Goal: Information Seeking & Learning: Learn about a topic

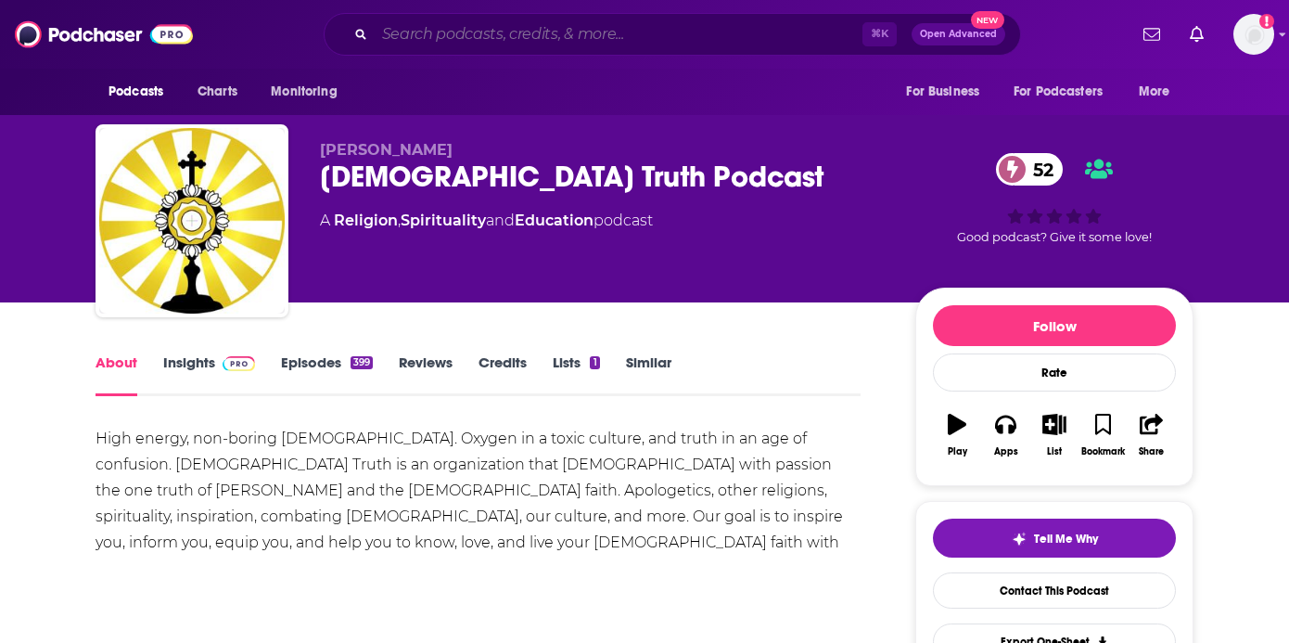
click at [644, 31] on input "Search podcasts, credits, & more..." at bounding box center [619, 34] width 488 height 30
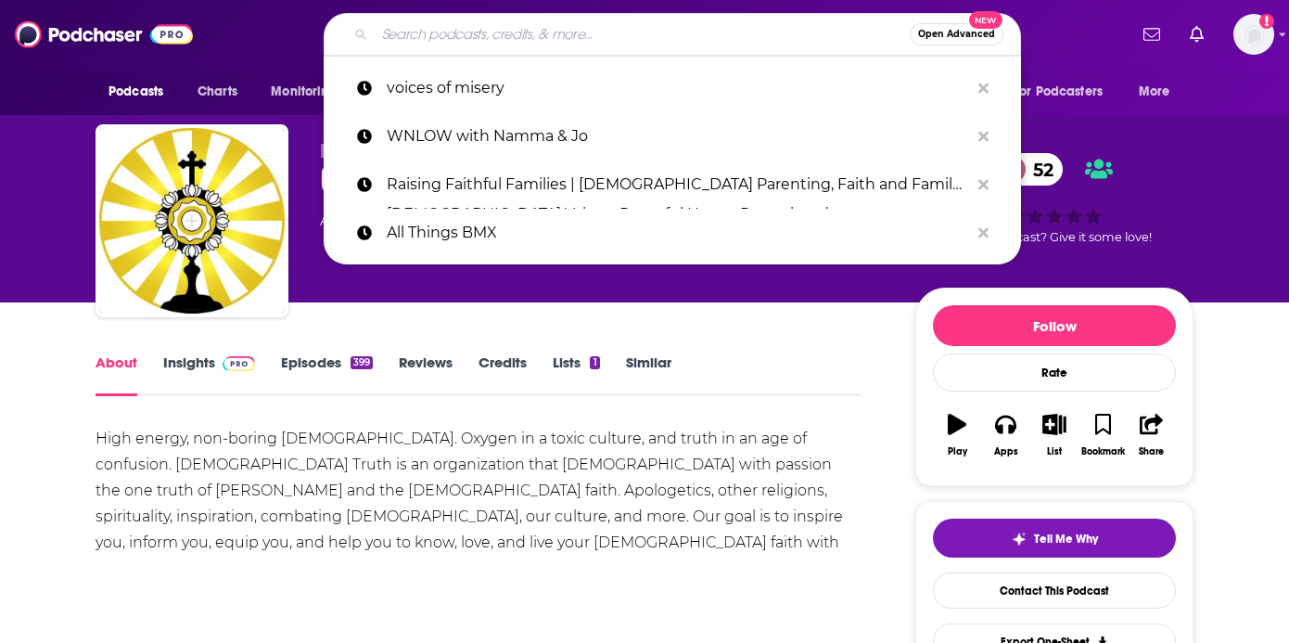
paste input "Dad Up Podcast"
type input "Dad Up Podcast"
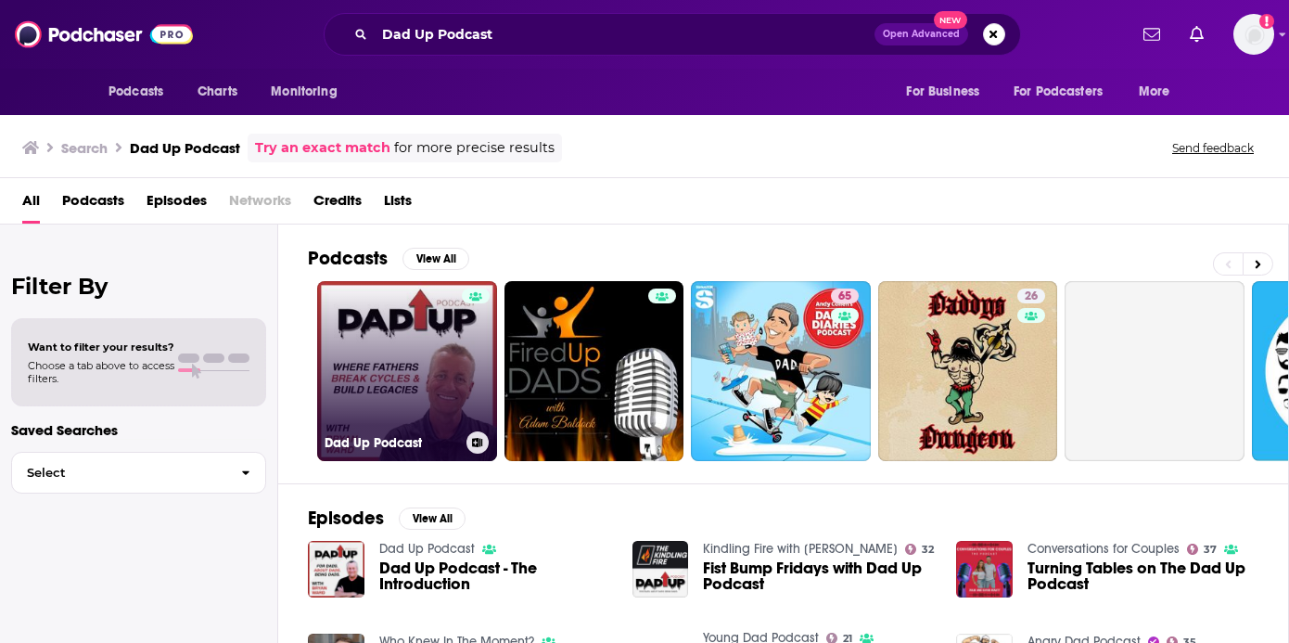
click at [399, 389] on link "Dad Up Podcast" at bounding box center [407, 371] width 180 height 180
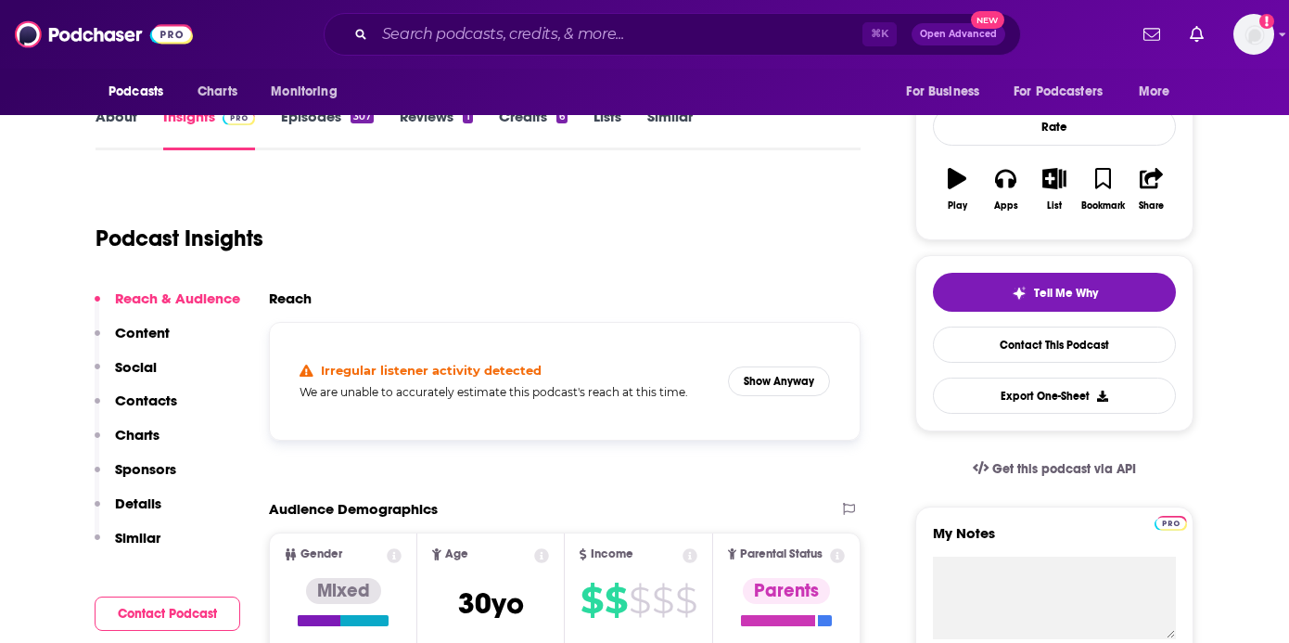
scroll to position [249, 0]
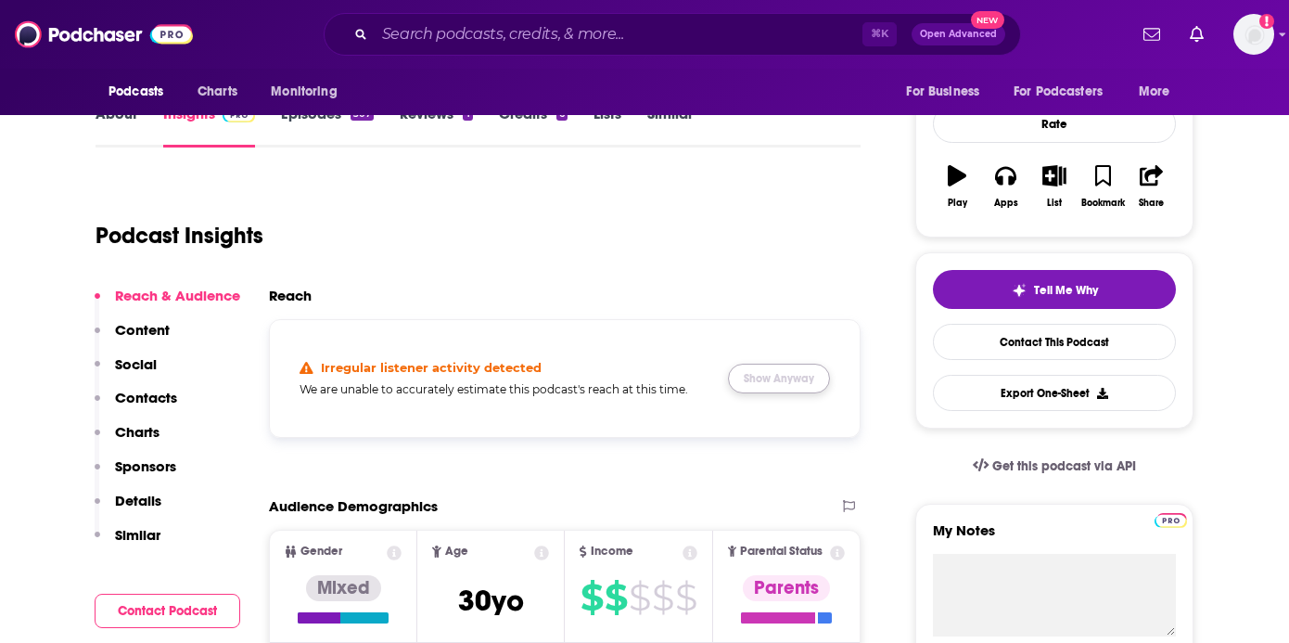
click at [802, 380] on button "Show Anyway" at bounding box center [779, 378] width 102 height 30
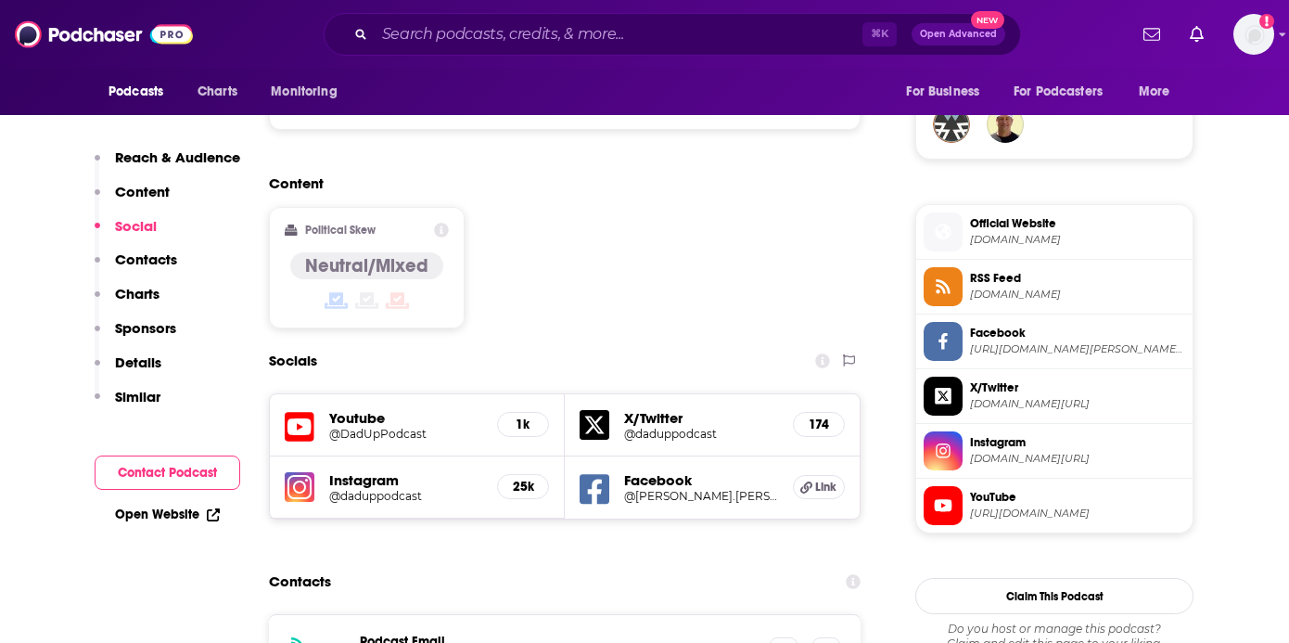
scroll to position [1370, 0]
click at [695, 488] on h5 "@[PERSON_NAME].[PERSON_NAME].5245" at bounding box center [701, 495] width 154 height 14
click at [398, 488] on h5 "@daduppodcast" at bounding box center [405, 495] width 153 height 14
click at [396, 426] on h5 "@DadUpPodcast" at bounding box center [405, 433] width 153 height 14
click at [664, 393] on div "X/Twitter @daduppodcast 174" at bounding box center [712, 424] width 295 height 62
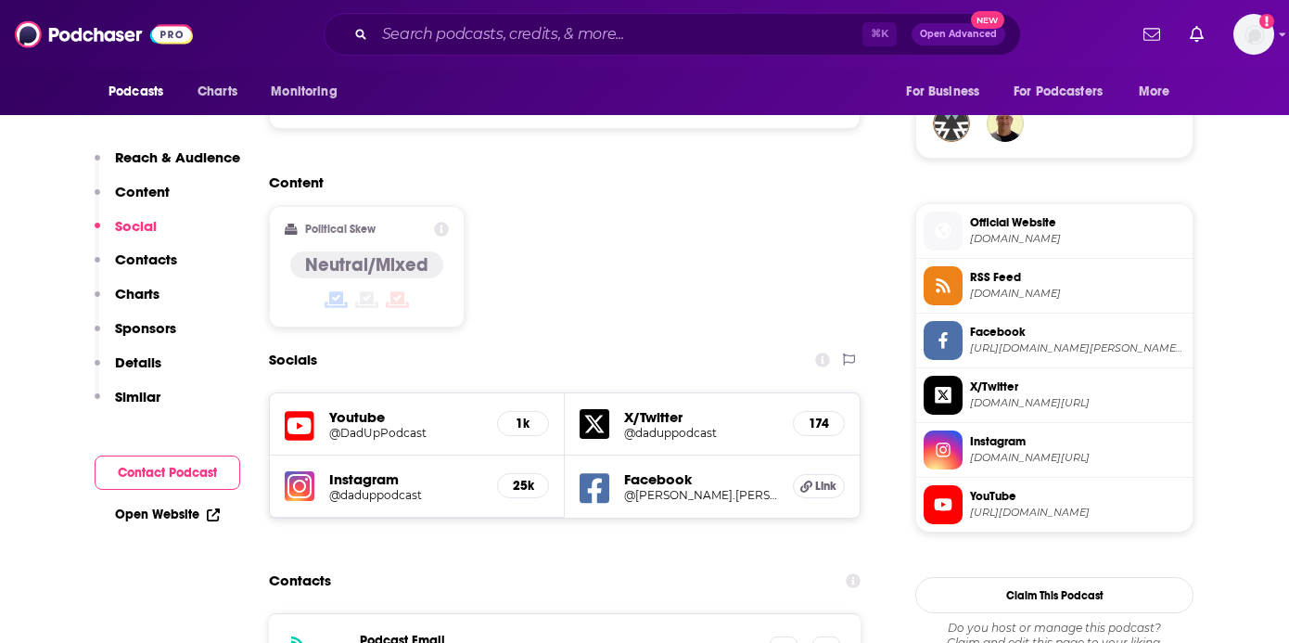
click at [668, 426] on h5 "@daduppodcast" at bounding box center [701, 433] width 154 height 14
click at [586, 22] on input "Search podcasts, credits, & more..." at bounding box center [619, 34] width 488 height 30
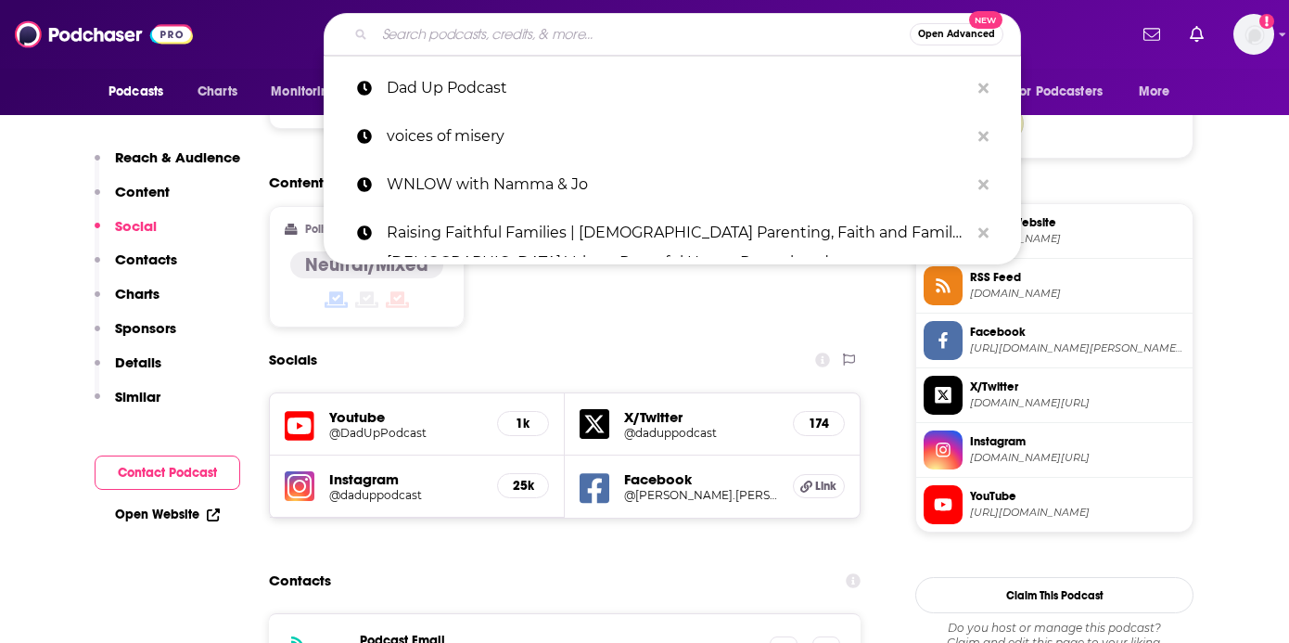
paste input "The Radio Show ATL"
type input "The Radio Show ATL"
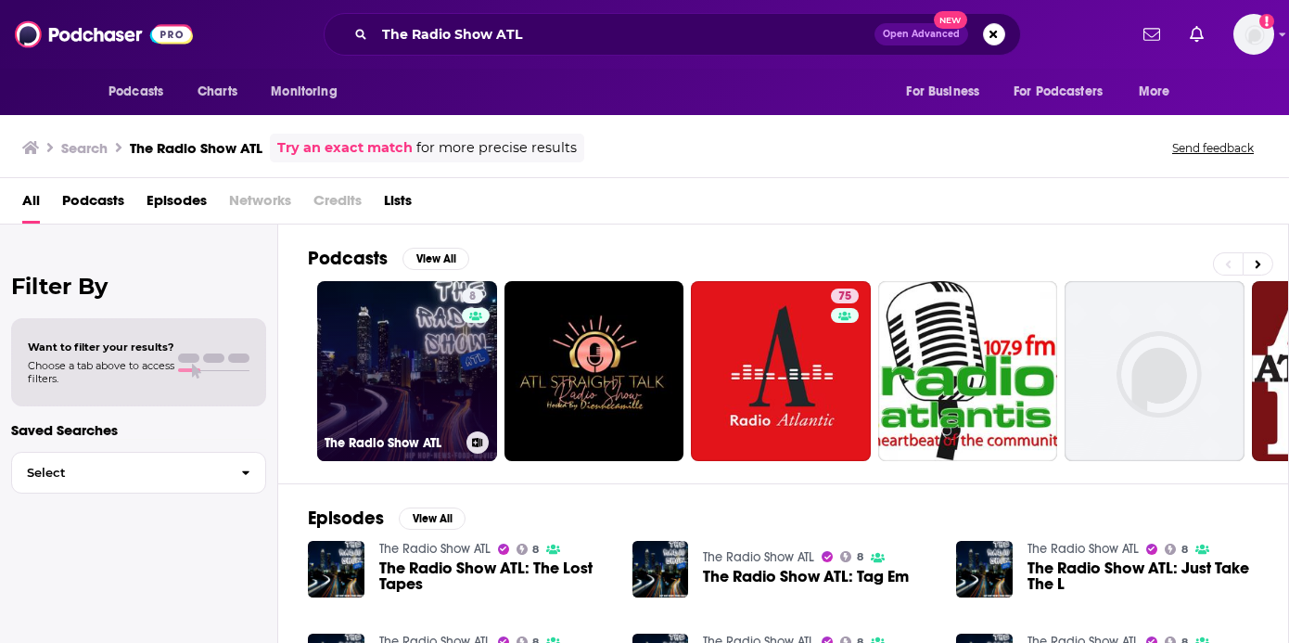
click at [382, 358] on link "8 The Radio Show ATL" at bounding box center [407, 371] width 180 height 180
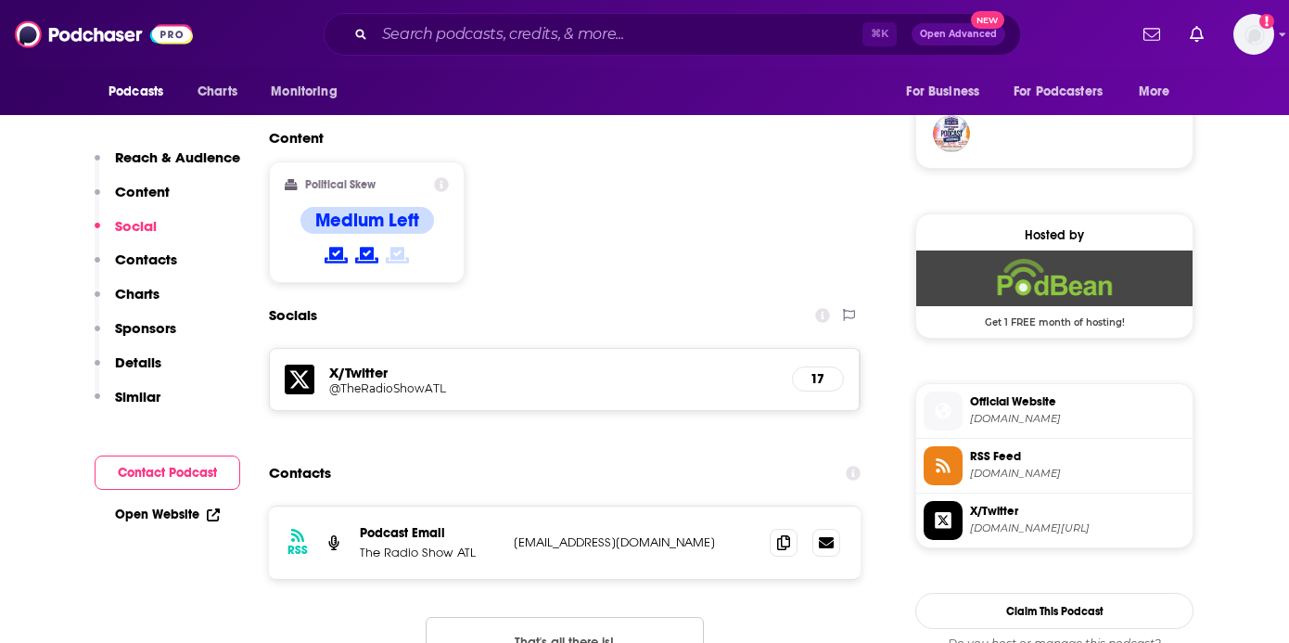
scroll to position [1363, 0]
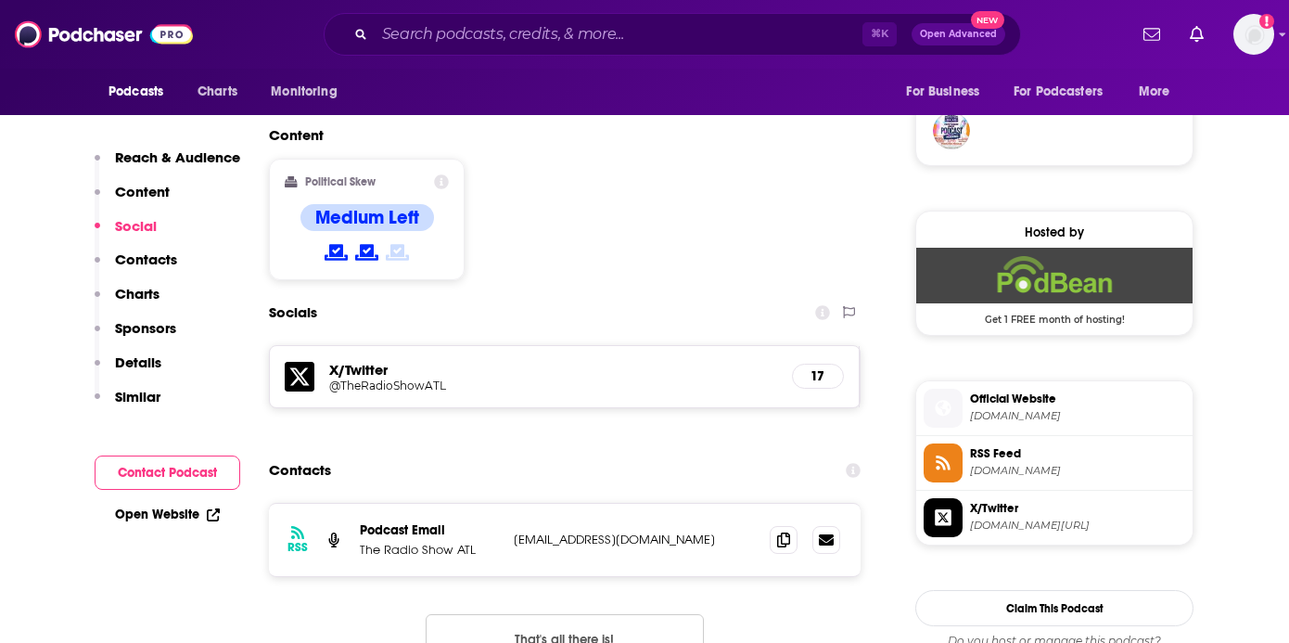
click at [413, 378] on h5 "@TheRadioShowATL" at bounding box center [477, 385] width 297 height 14
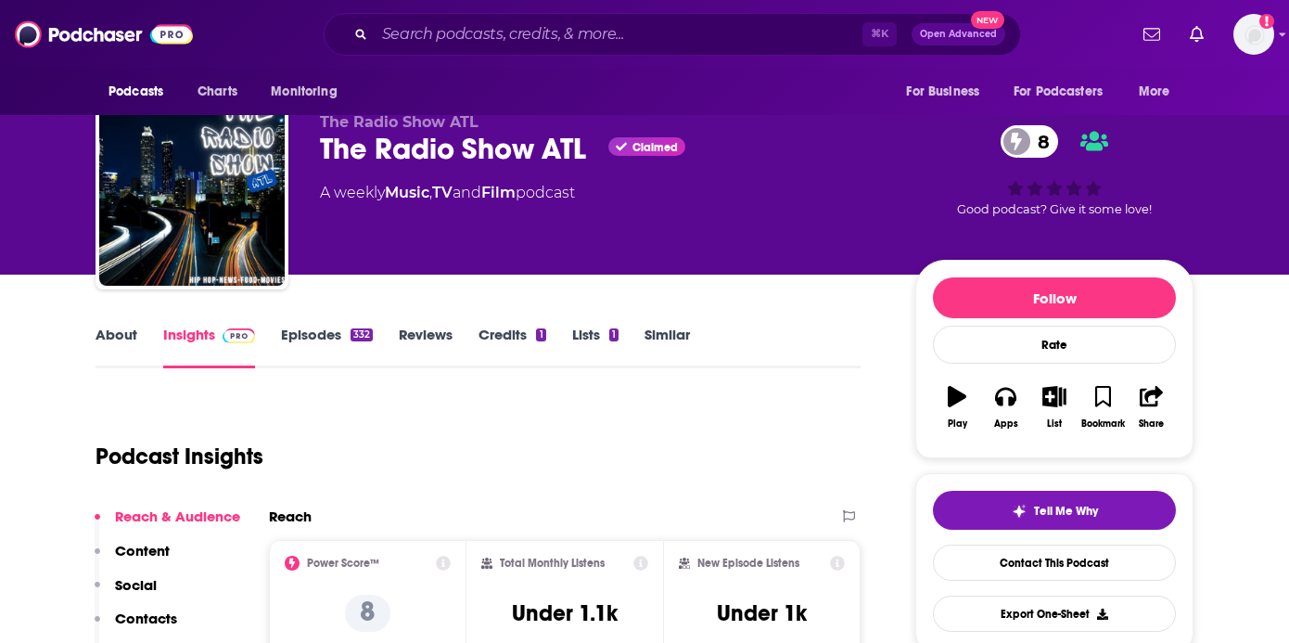
scroll to position [0, 0]
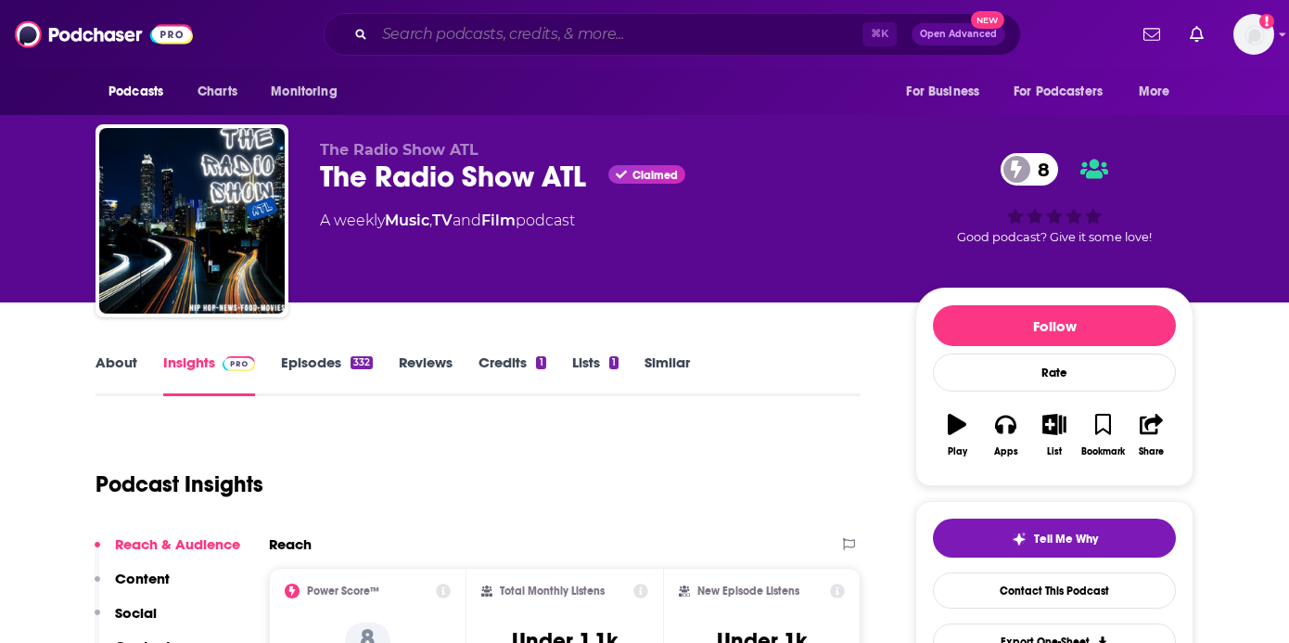
click at [579, 38] on input "Search podcasts, credits, & more..." at bounding box center [619, 34] width 488 height 30
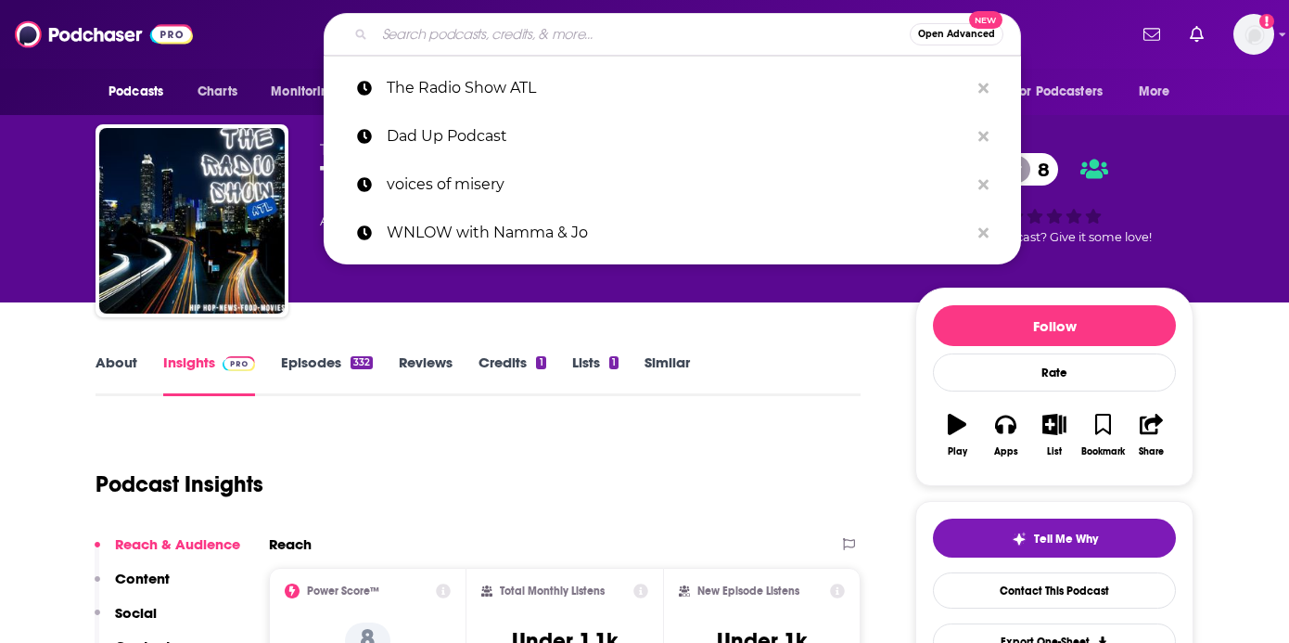
paste input "Aligned & Thriving"
type input "Aligned & Thriving"
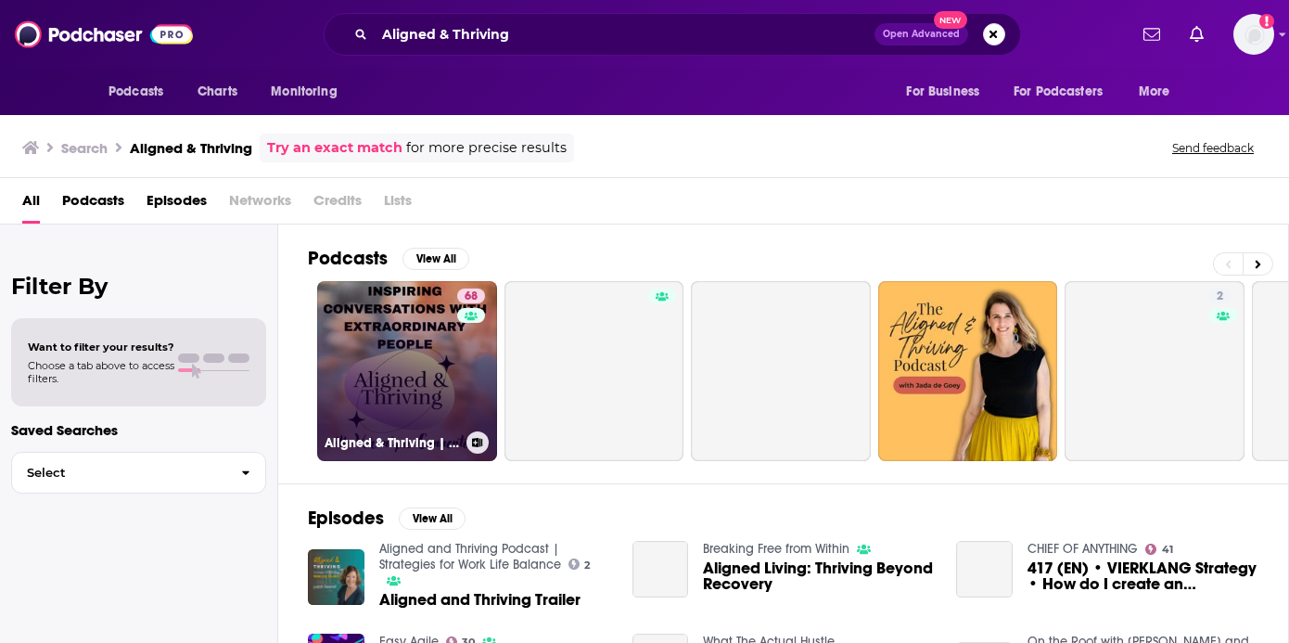
click at [452, 341] on link "68 Aligned & Thriving | Wellness Tips, Spiritual Growth, Self-Love Healing" at bounding box center [407, 371] width 180 height 180
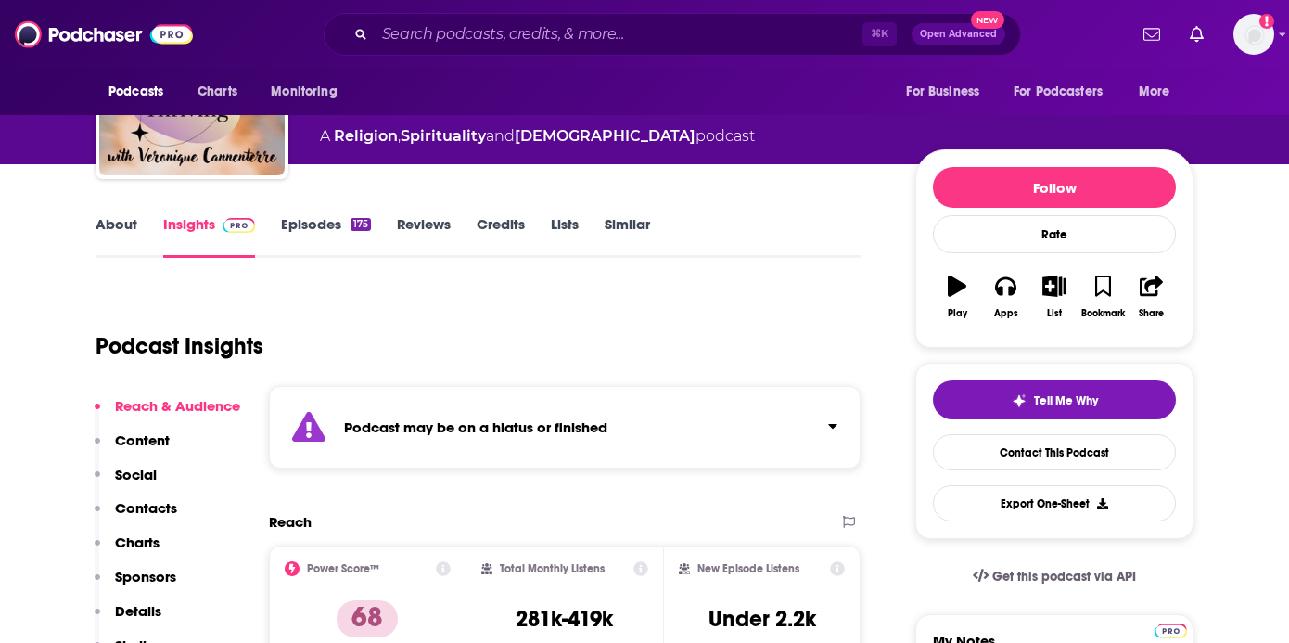
scroll to position [122, 0]
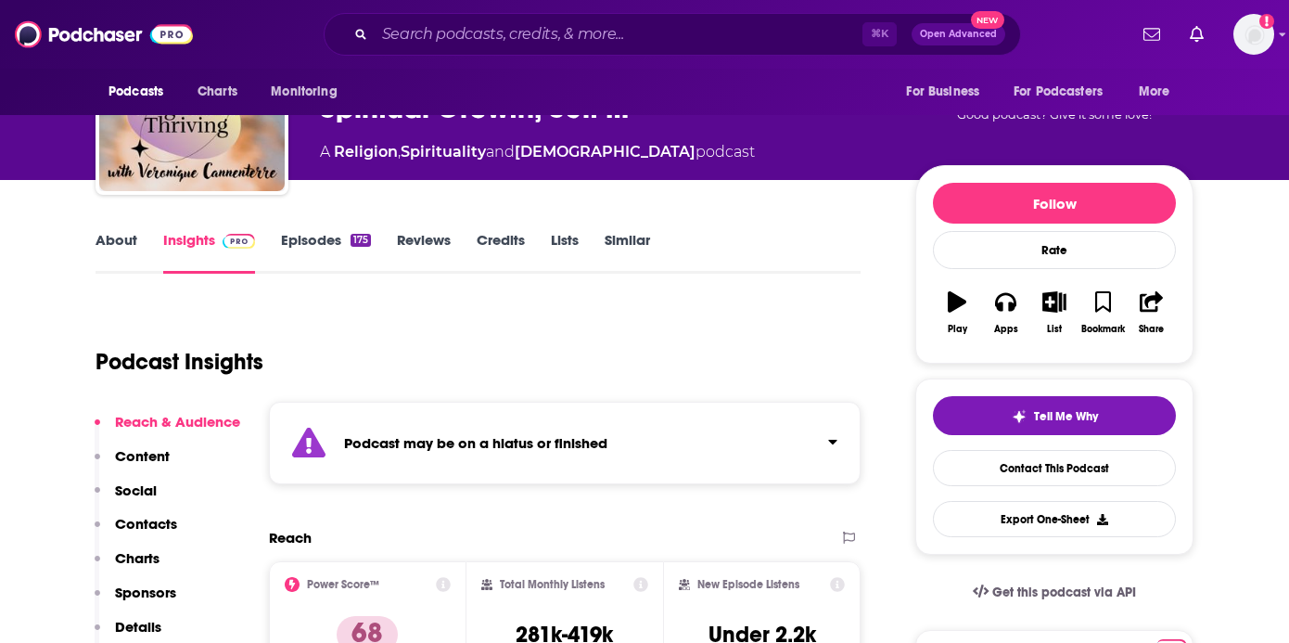
click at [609, 430] on div "Podcast may be on a hiatus or finished" at bounding box center [565, 442] width 592 height 83
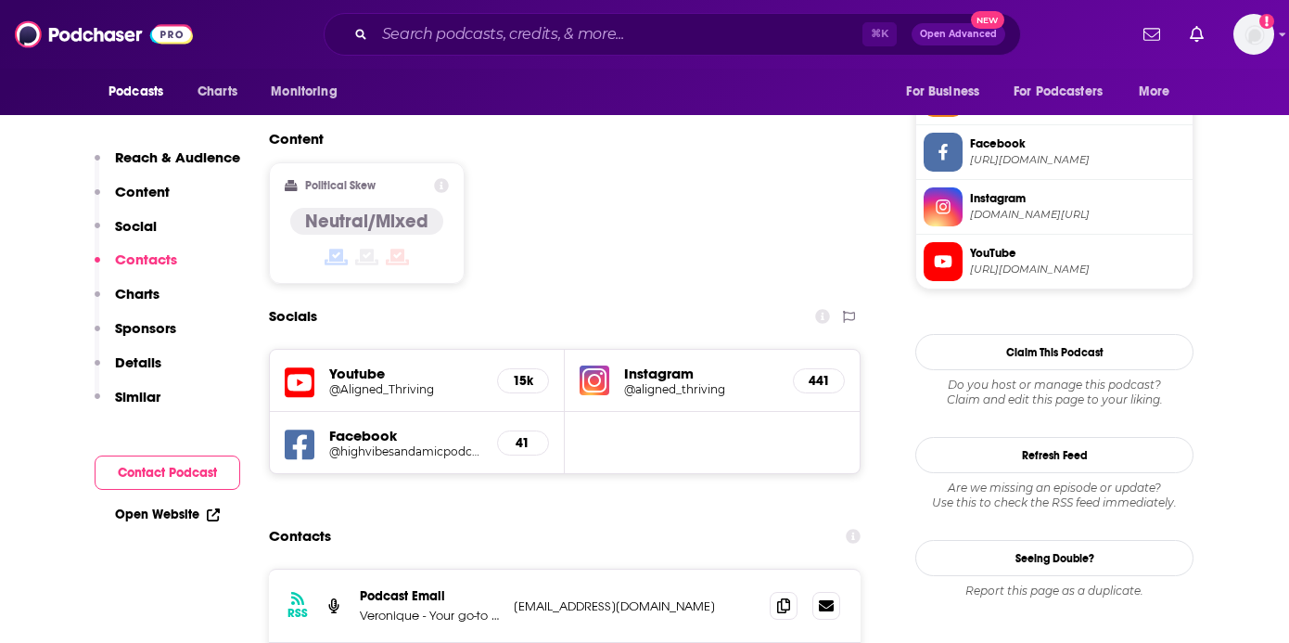
scroll to position [1502, 0]
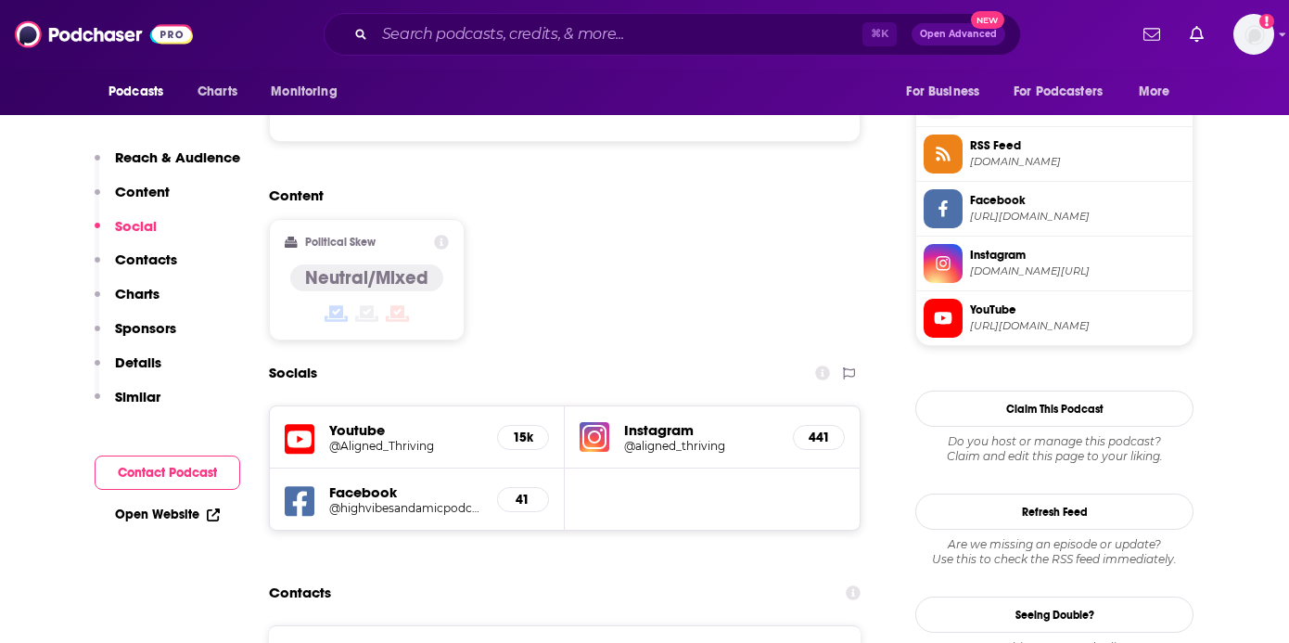
click at [415, 439] on h5 "@Aligned_Thriving" at bounding box center [405, 446] width 153 height 14
click at [683, 439] on h5 "@aligned_thriving" at bounding box center [701, 446] width 154 height 14
click at [420, 501] on h5 "@highvibesandamicpodcast" at bounding box center [405, 508] width 153 height 14
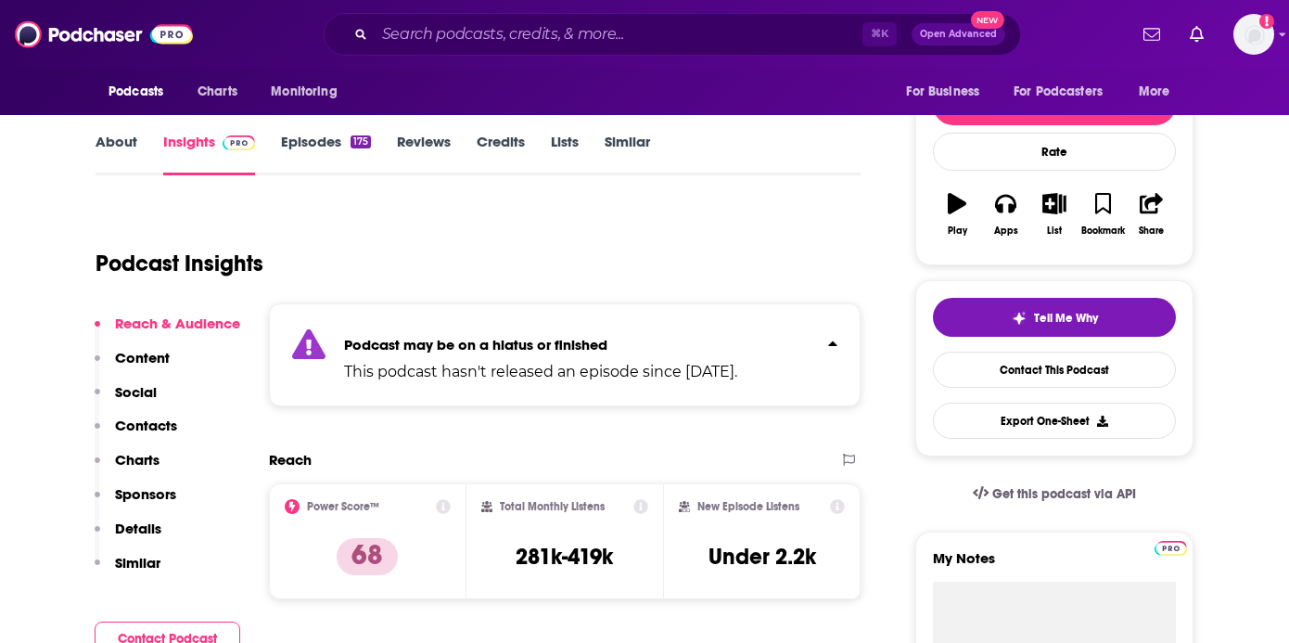
scroll to position [217, 0]
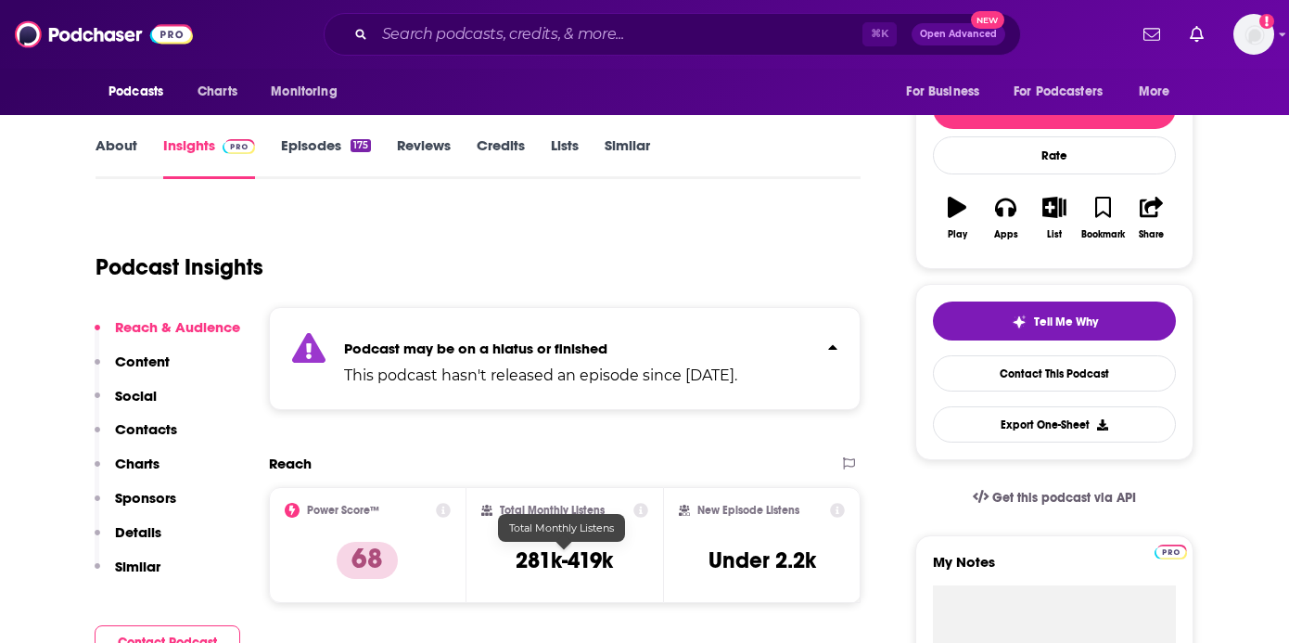
click at [593, 556] on h3 "281k-419k" at bounding box center [564, 560] width 97 height 28
click at [576, 515] on h2 "Total Monthly Listens" at bounding box center [552, 509] width 105 height 13
click at [647, 510] on icon at bounding box center [640, 510] width 15 height 15
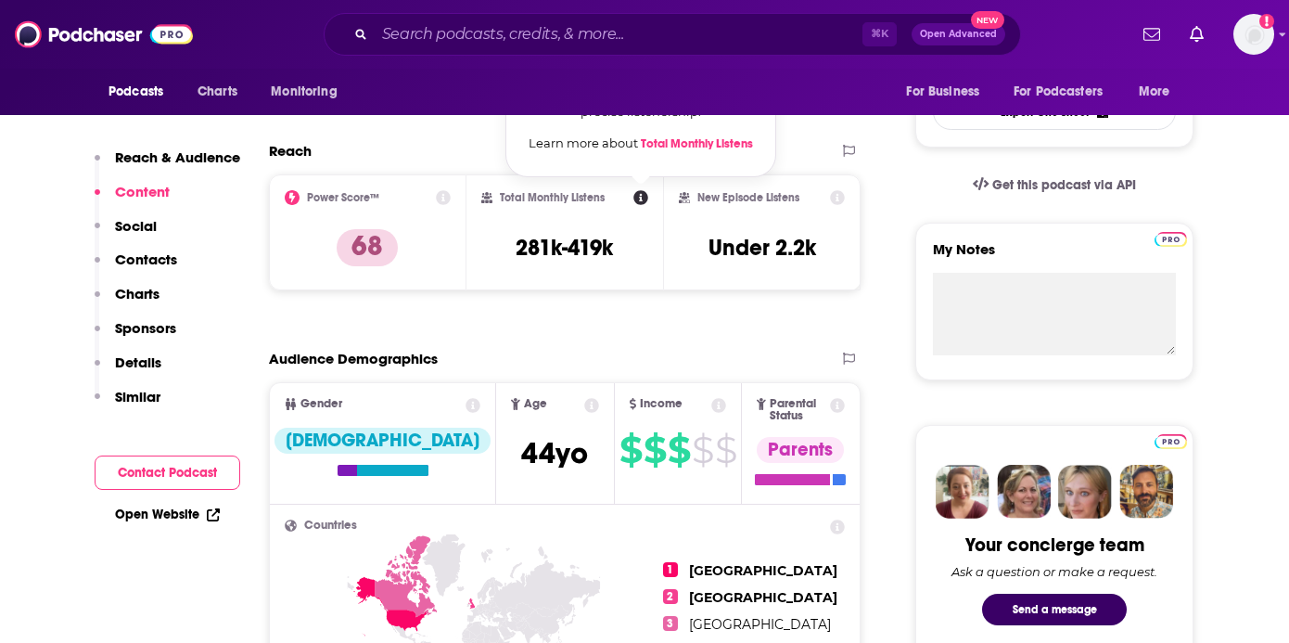
scroll to position [519, 0]
